Goal: Transaction & Acquisition: Purchase product/service

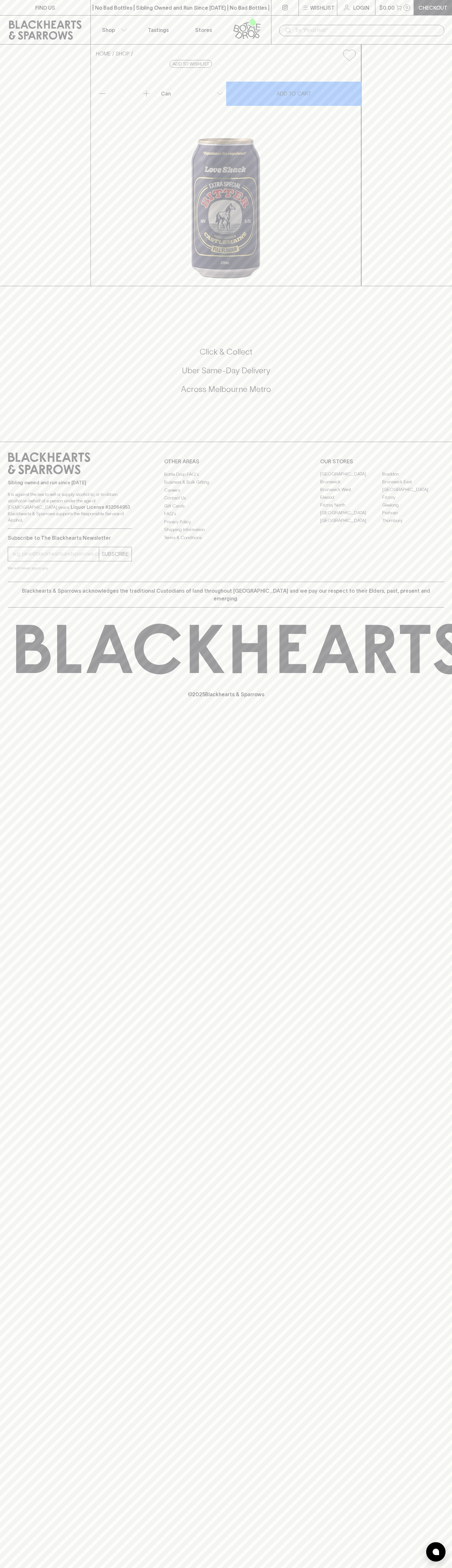
click at [74, 20] on icon at bounding box center [45, 30] width 81 height 19
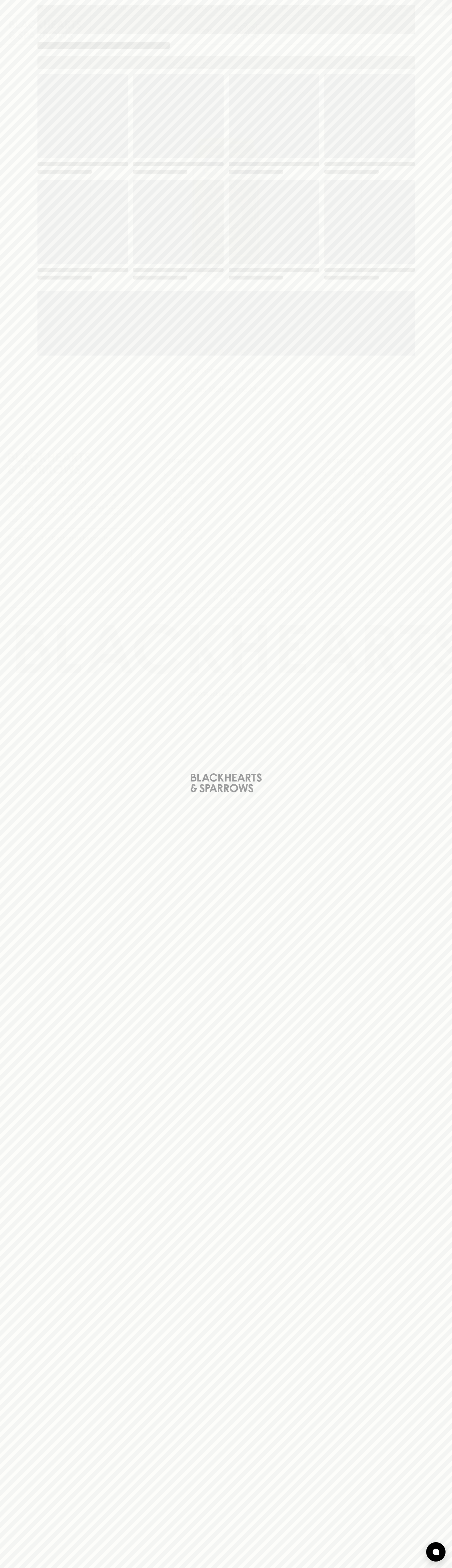
click at [210, 1567] on html "FIND US | No Bad Bottles | Sibling Owned and Run Since [DATE] | No Bad Bottles …" at bounding box center [226, 784] width 452 height 1568
click at [8, 105] on div "Loading" at bounding box center [226, 784] width 452 height 1568
